Goal: Task Accomplishment & Management: Manage account settings

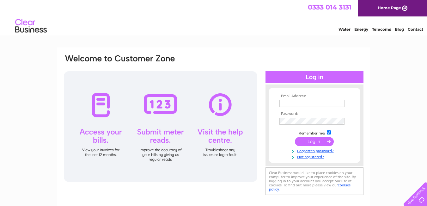
type input "finance@stpeters-dundee.org.uk"
click at [311, 143] on input "submit" at bounding box center [314, 141] width 39 height 9
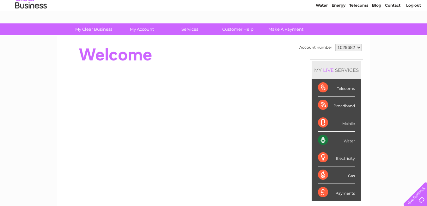
scroll to position [16, 0]
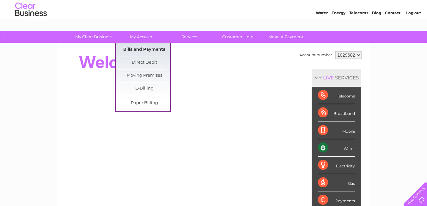
click at [145, 50] on link "Bills and Payments" at bounding box center [144, 49] width 52 height 13
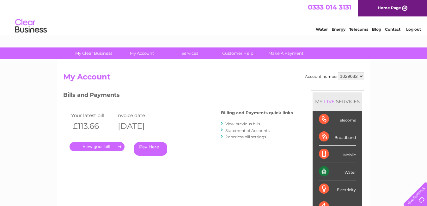
click at [102, 147] on link "." at bounding box center [97, 146] width 55 height 9
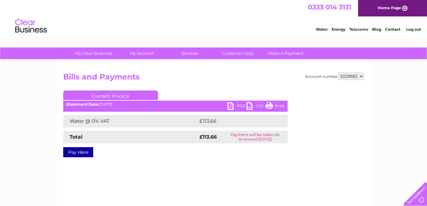
click at [275, 106] on link "Print" at bounding box center [275, 106] width 19 height 9
click at [236, 104] on link "PDF" at bounding box center [237, 106] width 19 height 9
